Goal: Navigation & Orientation: Go to known website

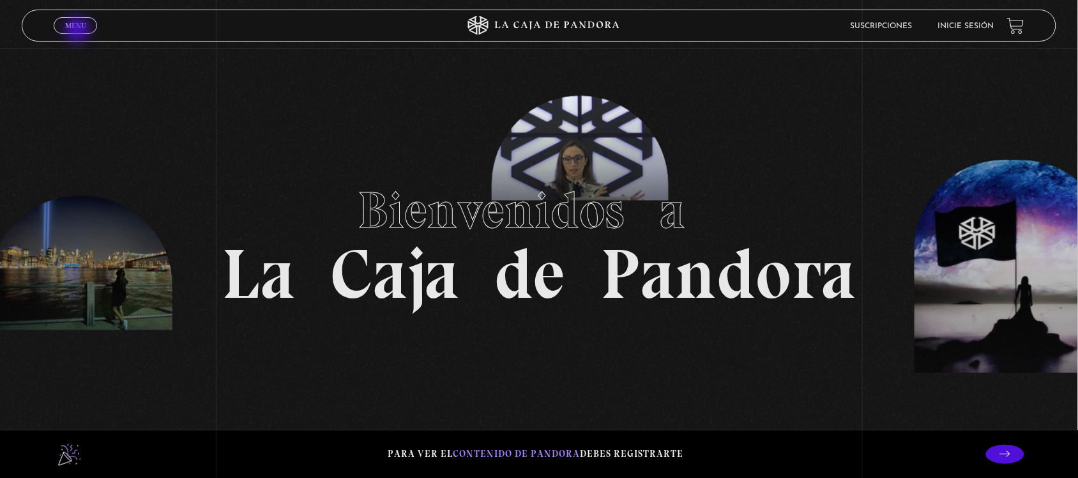
click at [78, 27] on span "Menu" at bounding box center [75, 26] width 21 height 8
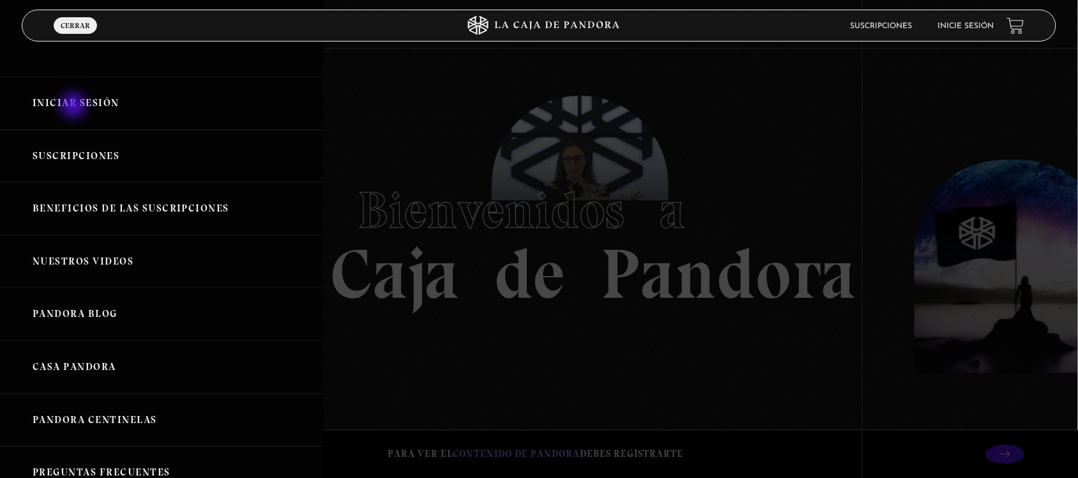
click at [75, 107] on link "Iniciar Sesión" at bounding box center [161, 103] width 323 height 53
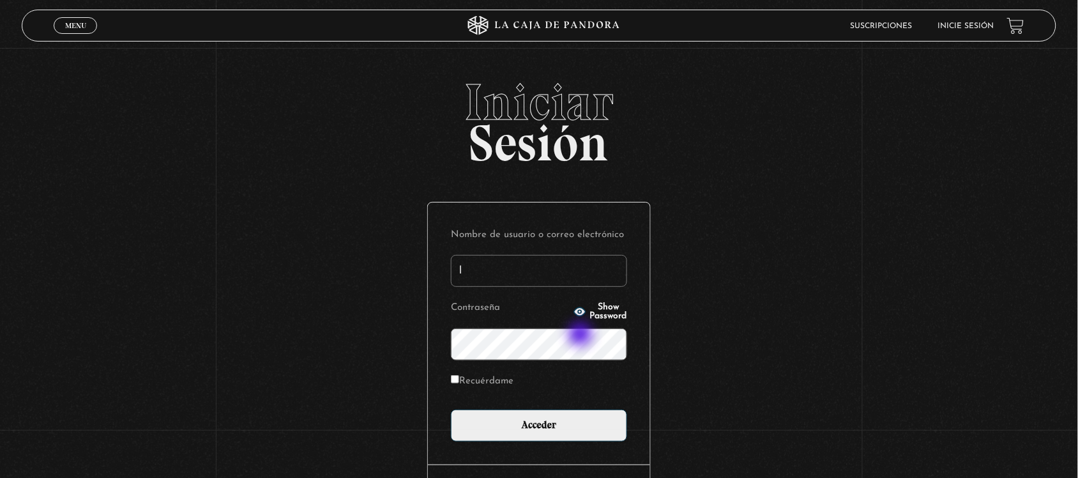
type input "lissettemurillo@gmail.com"
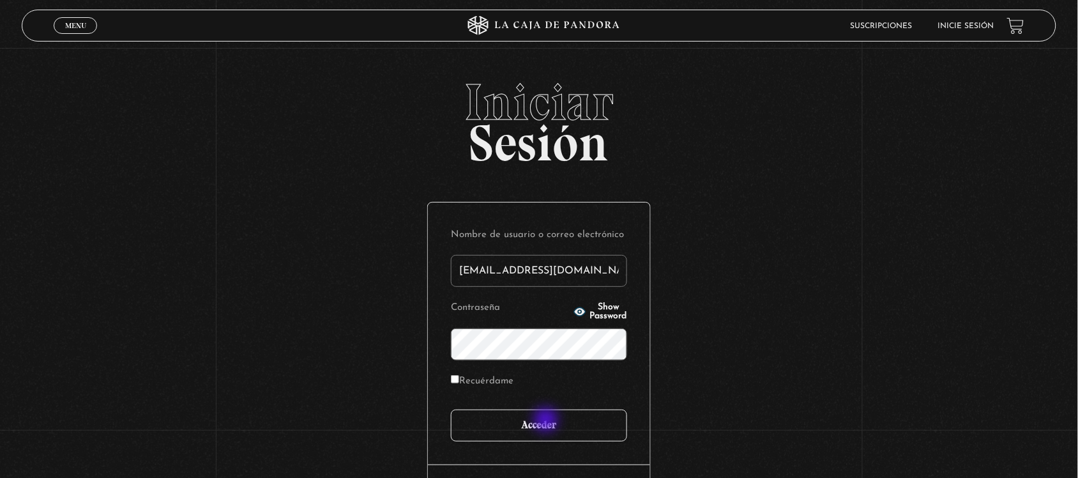
click at [547, 422] on input "Acceder" at bounding box center [539, 425] width 176 height 32
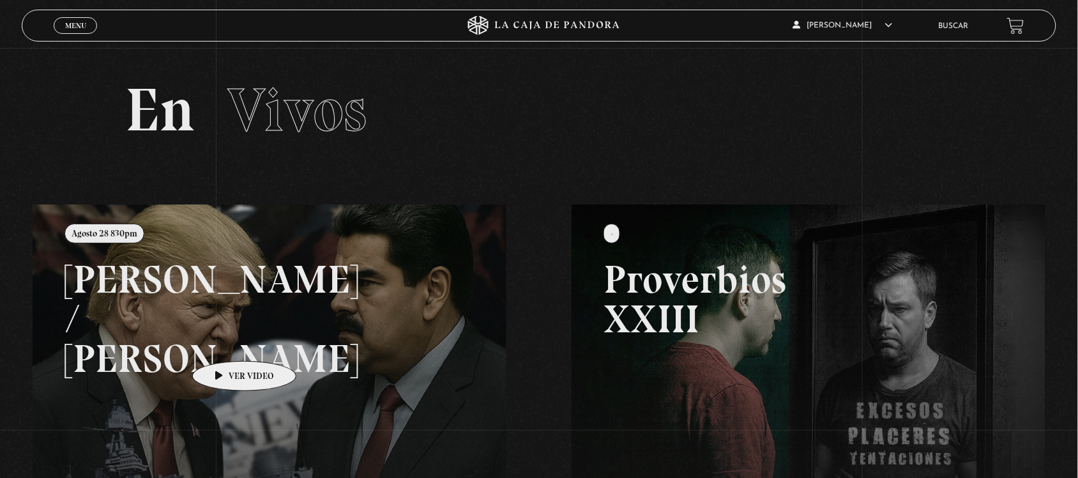
click at [224, 340] on link at bounding box center [572, 443] width 1078 height 478
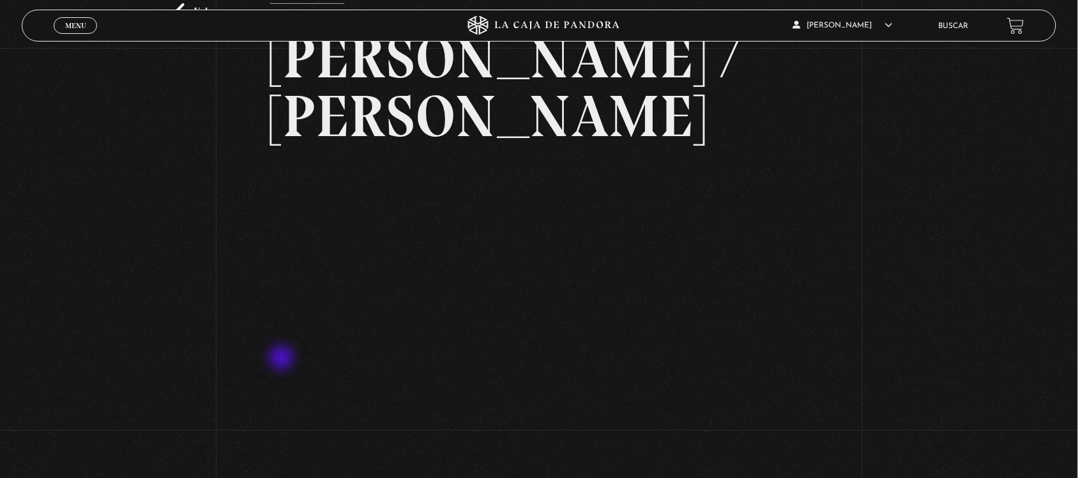
scroll to position [80, 0]
